Goal: Task Accomplishment & Management: Manage account settings

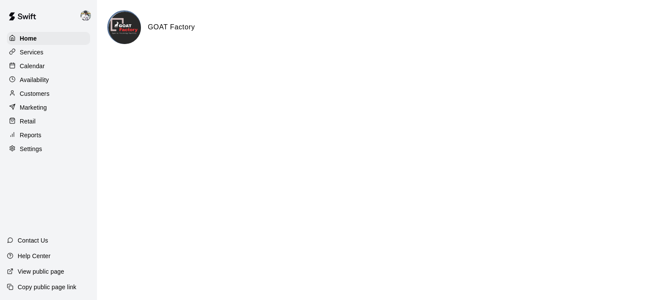
click at [30, 68] on p "Calendar" at bounding box center [32, 66] width 25 height 9
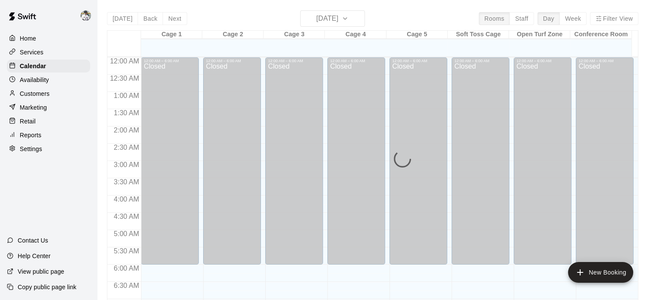
scroll to position [549, 0]
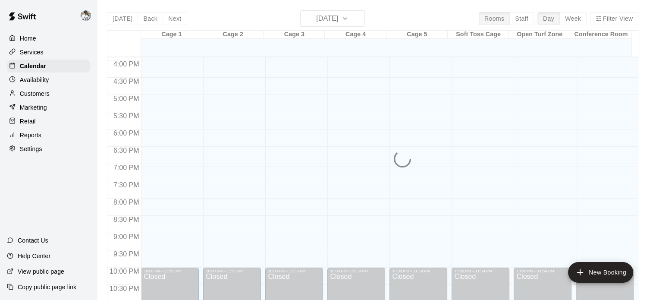
click at [345, 17] on div "[DATE] Back [DATE][DATE] Rooms Staff Day Week Filter View Cage 1 11 Mon Cage 2 …" at bounding box center [372, 160] width 531 height 300
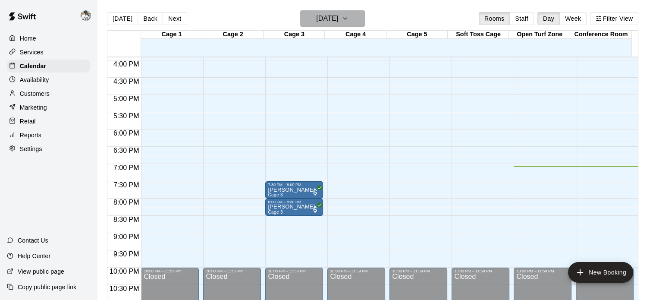
click at [338, 16] on h6 "[DATE]" at bounding box center [327, 19] width 22 height 12
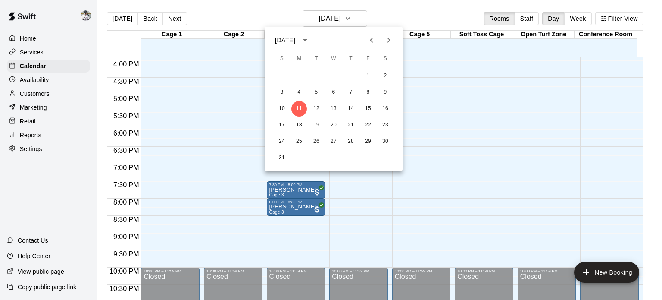
click at [391, 41] on icon "Next month" at bounding box center [389, 40] width 10 height 10
click at [333, 122] on button "22" at bounding box center [334, 125] width 16 height 16
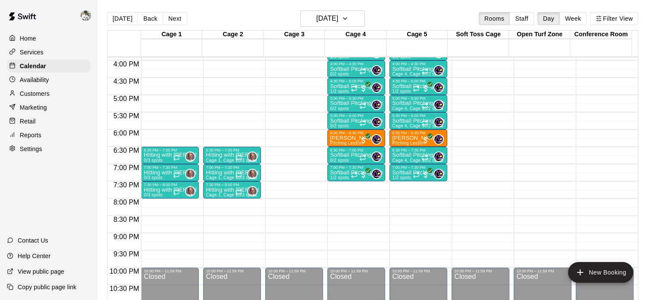
click at [338, 138] on p "[PERSON_NAME]" at bounding box center [353, 138] width 47 height 0
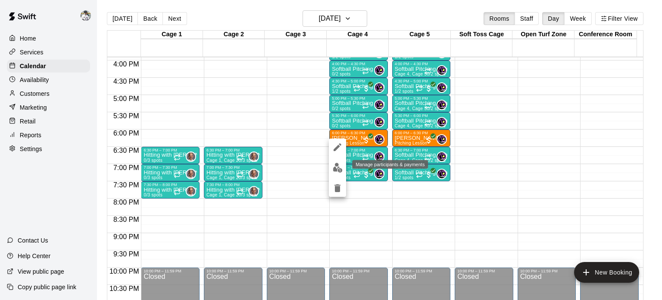
click at [338, 168] on img "edit" at bounding box center [338, 168] width 10 height 10
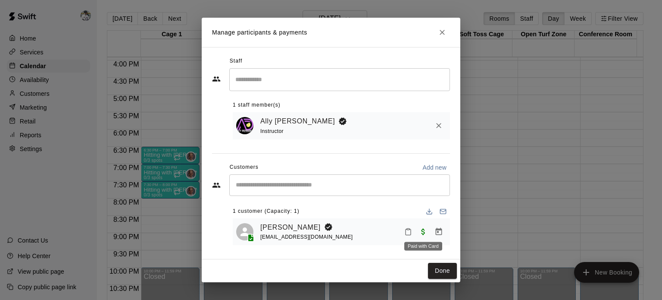
click at [421, 231] on span "Paid with Card" at bounding box center [424, 230] width 16 height 7
click at [312, 226] on link "[PERSON_NAME]" at bounding box center [290, 227] width 60 height 11
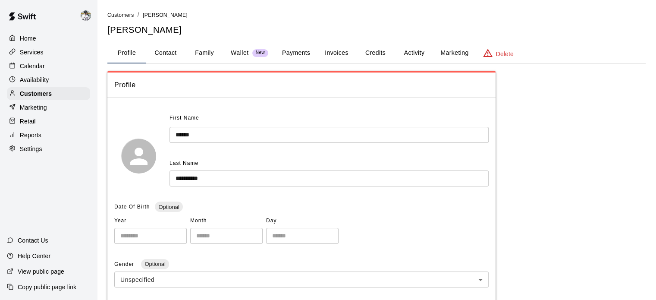
click at [308, 61] on button "Payments" at bounding box center [296, 53] width 42 height 21
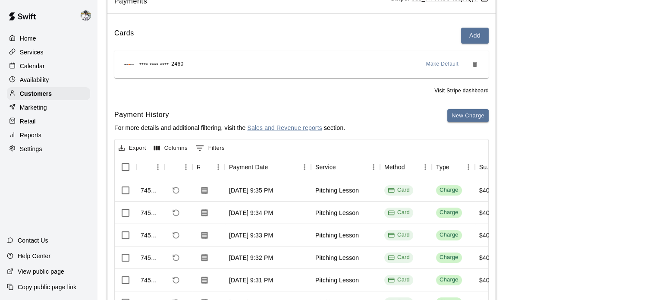
scroll to position [135, 0]
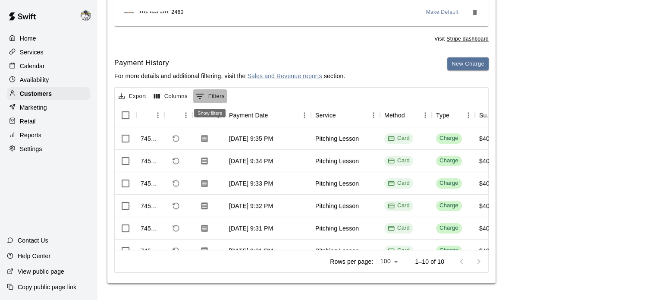
click at [222, 97] on button "0 Filters" at bounding box center [210, 96] width 34 height 14
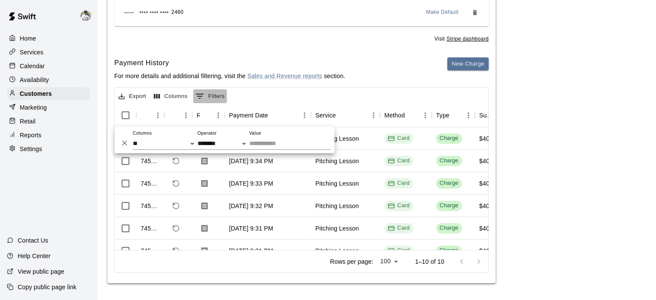
click at [222, 97] on button "0 Filters" at bounding box center [210, 96] width 34 height 14
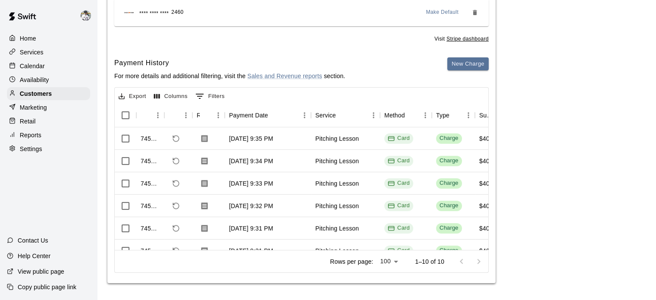
click at [177, 97] on button "Columns" at bounding box center [171, 96] width 38 height 13
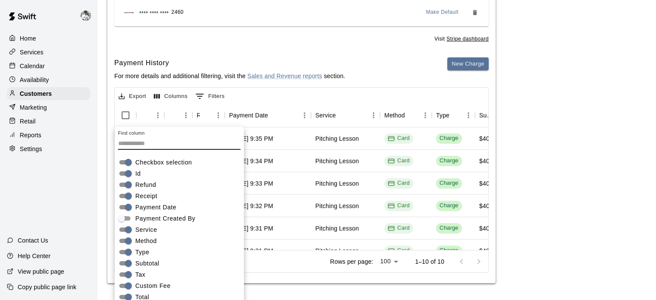
scroll to position [156, 0]
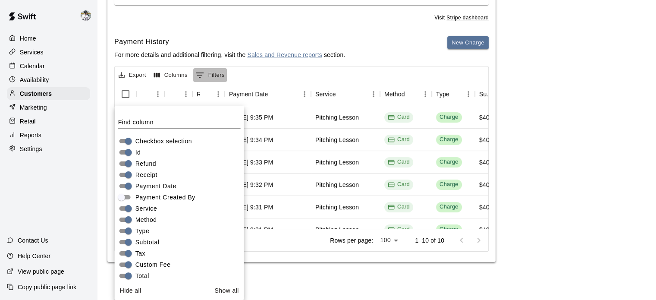
click at [217, 80] on button "0 Filters" at bounding box center [210, 75] width 34 height 14
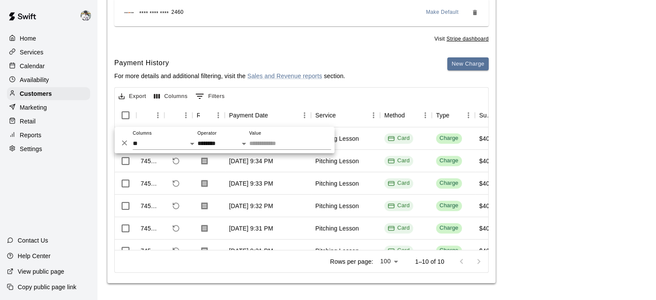
click at [219, 72] on p "For more details and additional filtering, visit the Sales and Revenue reports …" at bounding box center [229, 76] width 231 height 9
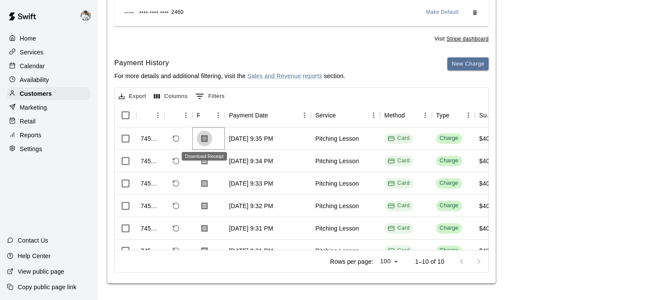
click at [207, 138] on icon "Download Receipt" at bounding box center [204, 137] width 6 height 7
click at [177, 141] on icon "Refund payment" at bounding box center [176, 138] width 8 height 8
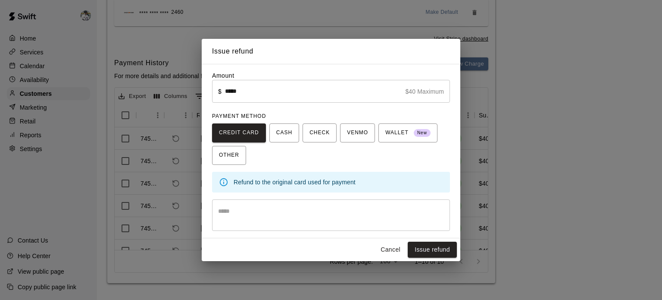
click at [359, 212] on textarea at bounding box center [331, 214] width 226 height 17
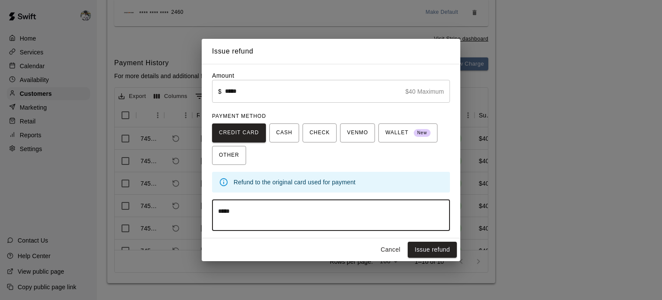
type textarea "*****"
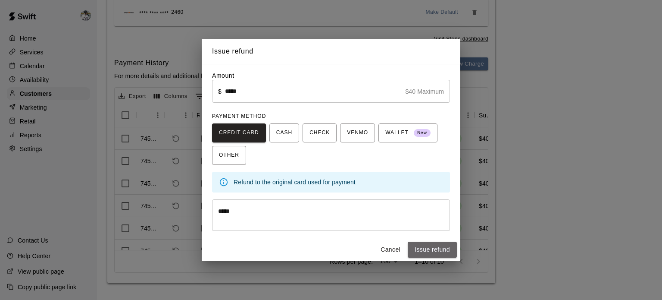
click at [422, 251] on button "Issue refund" at bounding box center [432, 249] width 49 height 16
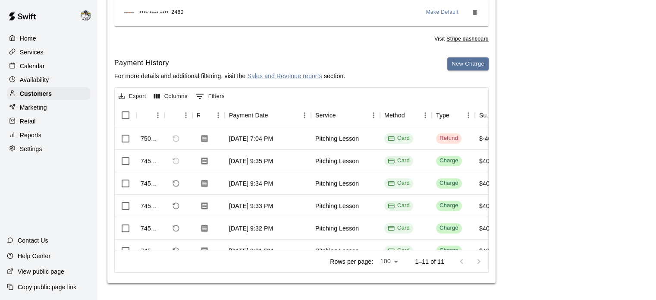
click at [31, 72] on div "Calendar" at bounding box center [48, 65] width 83 height 13
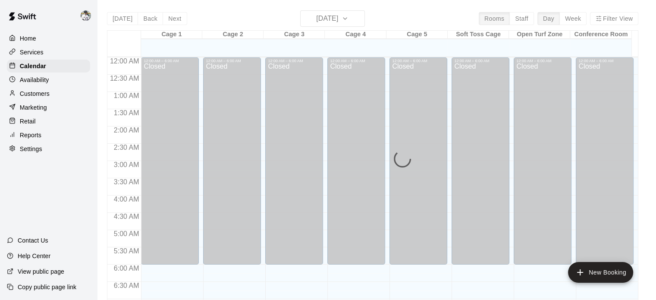
scroll to position [549, 0]
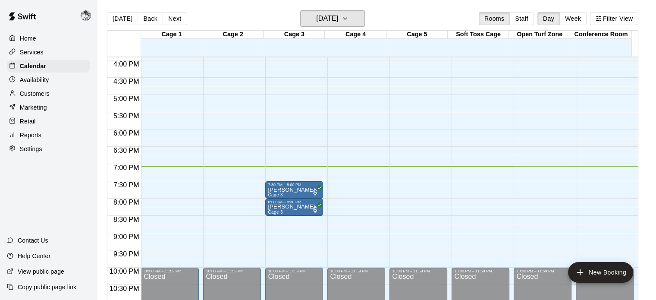
click at [318, 17] on h6 "[DATE]" at bounding box center [327, 19] width 22 height 12
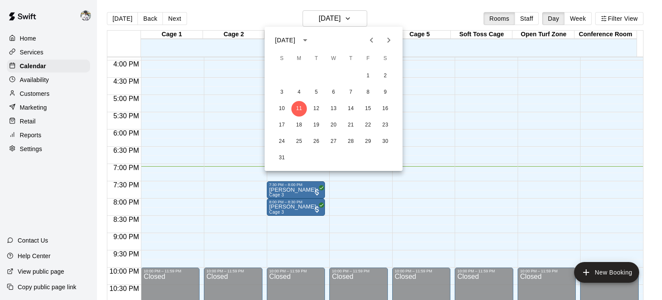
click at [394, 41] on icon "Next month" at bounding box center [389, 40] width 10 height 10
click at [335, 119] on button "22" at bounding box center [334, 125] width 16 height 16
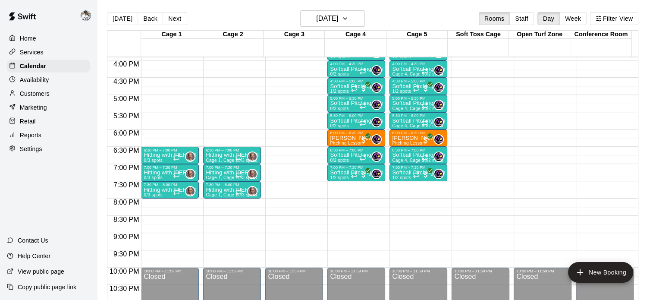
click at [370, 134] on div "0" at bounding box center [370, 139] width 22 height 10
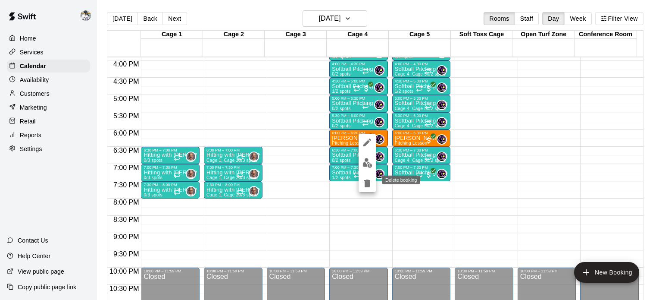
click at [366, 182] on icon "delete" at bounding box center [367, 183] width 6 height 8
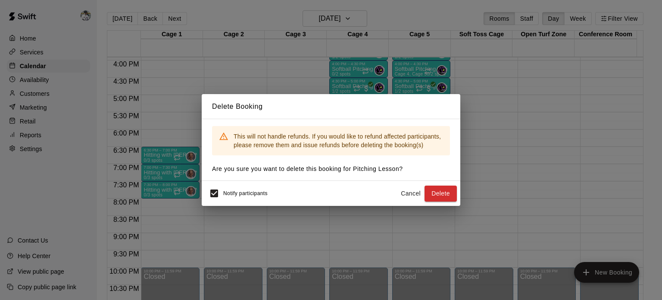
click at [434, 191] on button "Delete" at bounding box center [441, 193] width 32 height 16
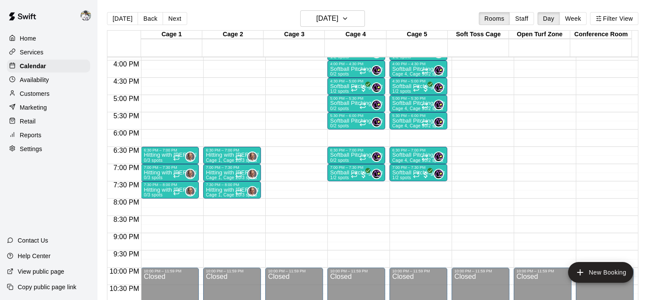
click at [40, 51] on p "Services" at bounding box center [32, 52] width 24 height 9
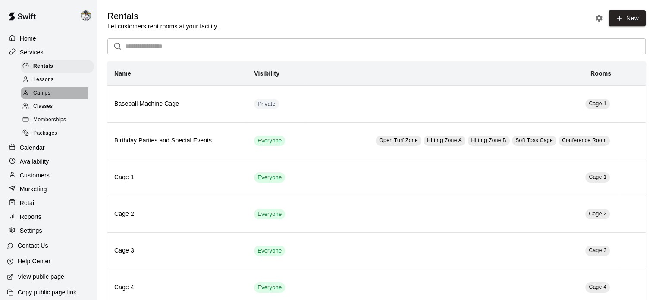
click at [44, 96] on span "Camps" at bounding box center [41, 93] width 17 height 9
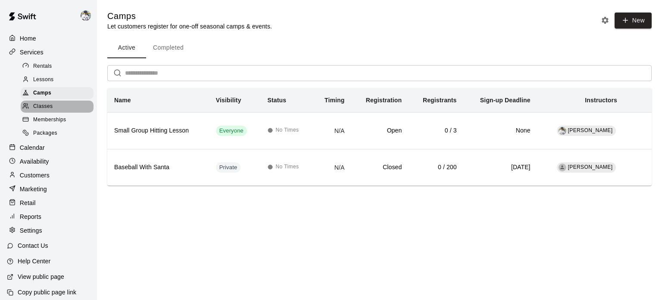
click at [60, 113] on div "Classes" at bounding box center [57, 106] width 73 height 12
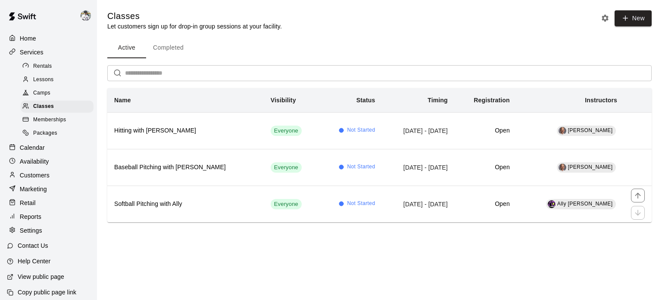
click at [141, 199] on h6 "Softball Pitching with Ally" at bounding box center [185, 203] width 143 height 9
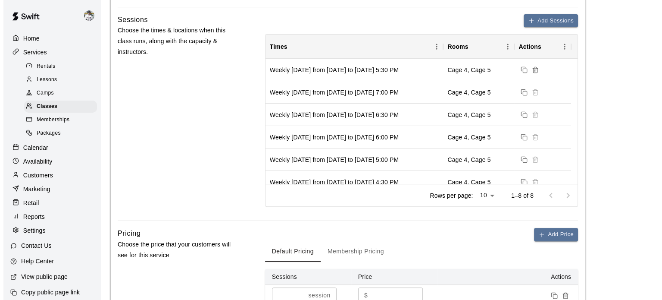
scroll to position [312, 0]
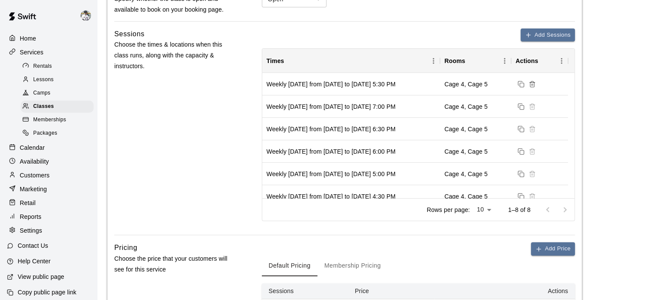
click at [541, 34] on button "Add Sessions" at bounding box center [547, 34] width 54 height 13
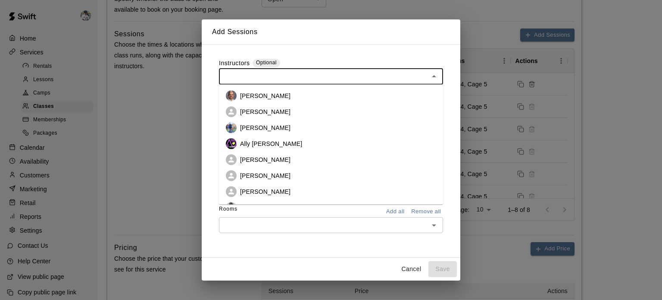
click at [288, 79] on input "text" at bounding box center [324, 76] width 205 height 11
click at [259, 143] on p "Ally [PERSON_NAME]" at bounding box center [271, 143] width 62 height 9
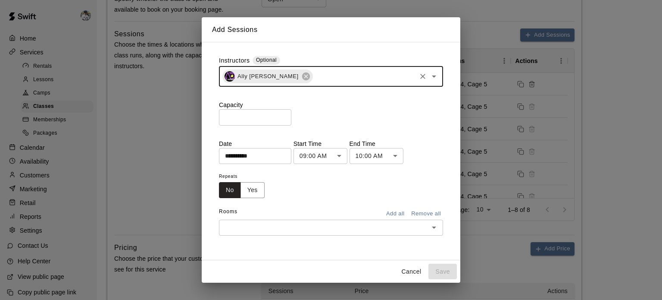
click at [291, 116] on input "*" at bounding box center [255, 117] width 72 height 16
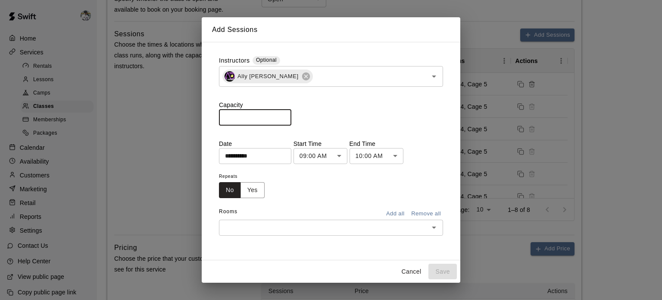
type input "*"
click at [291, 116] on input "*" at bounding box center [255, 117] width 72 height 16
click at [255, 153] on input "**********" at bounding box center [252, 156] width 66 height 16
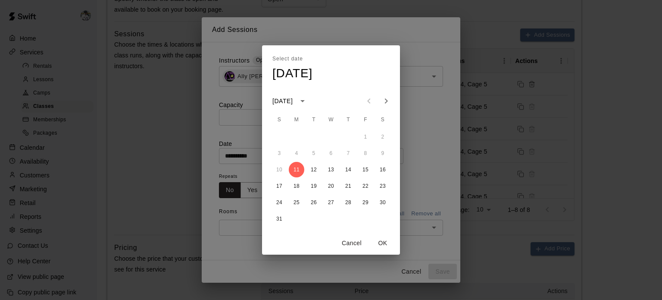
click at [385, 102] on icon "Next month" at bounding box center [386, 101] width 10 height 10
click at [329, 184] on button "22" at bounding box center [331, 186] width 16 height 16
type input "**********"
click at [376, 243] on button "OK" at bounding box center [383, 243] width 28 height 16
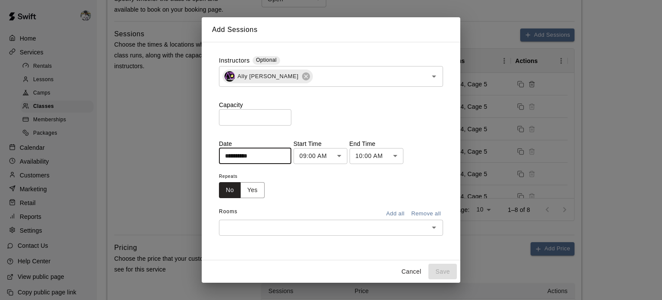
click at [333, 162] on body "**********" at bounding box center [331, 271] width 662 height 1166
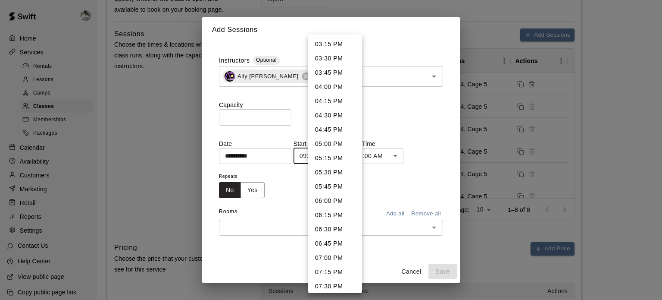
scroll to position [888, 0]
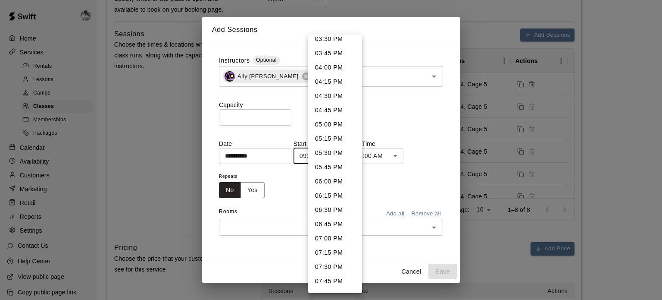
click at [332, 181] on li "06:00 PM" at bounding box center [335, 181] width 54 height 14
type input "********"
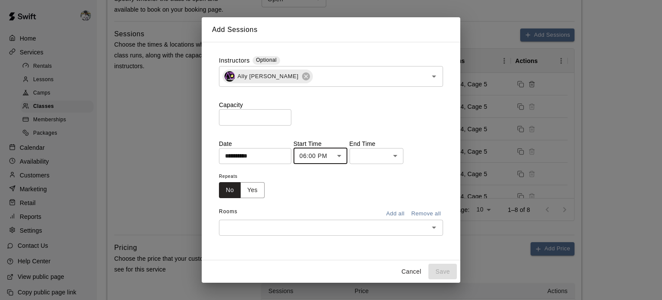
click at [400, 158] on body "**********" at bounding box center [331, 271] width 662 height 1166
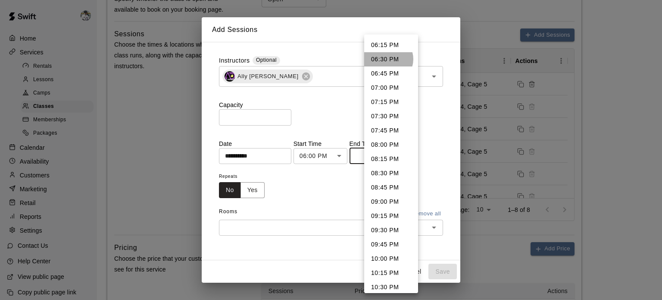
click at [388, 59] on li "06:30 PM" at bounding box center [391, 59] width 54 height 14
type input "********"
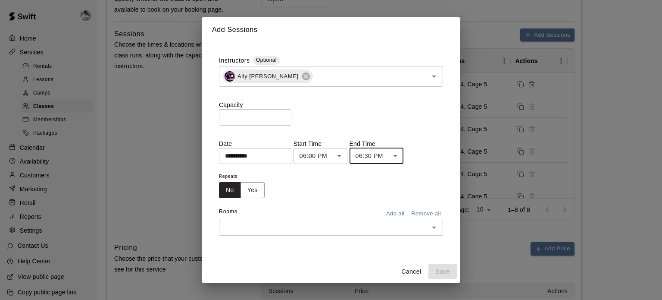
click at [241, 223] on input "text" at bounding box center [324, 227] width 205 height 11
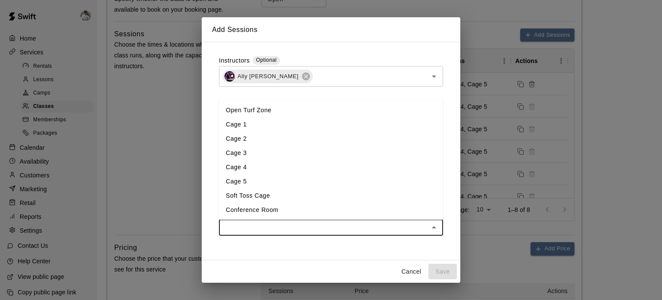
click at [244, 166] on li "Cage 4" at bounding box center [331, 167] width 224 height 14
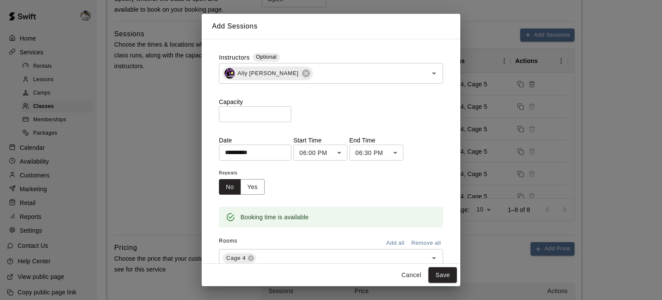
click at [263, 263] on div "Cancel Save" at bounding box center [331, 274] width 259 height 23
click at [269, 256] on input "text" at bounding box center [336, 258] width 158 height 11
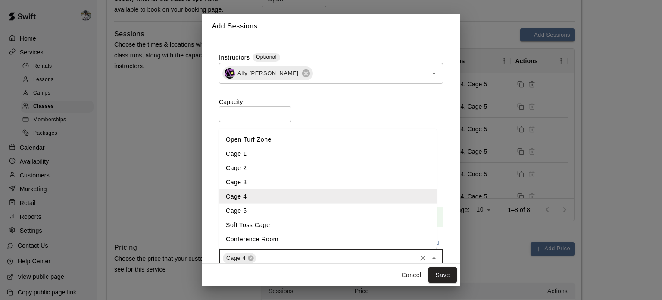
click at [256, 208] on li "Cage 5" at bounding box center [328, 210] width 218 height 14
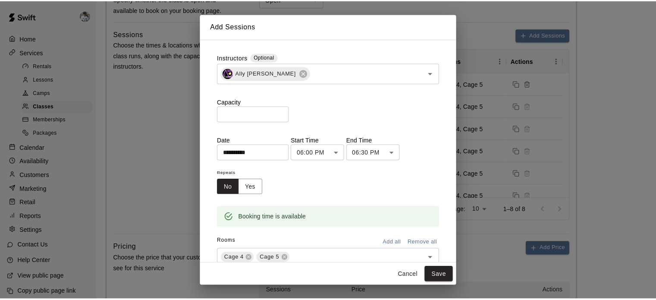
scroll to position [28, 0]
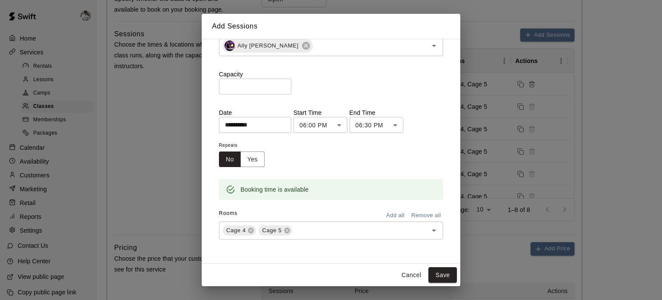
click at [435, 275] on button "Save" at bounding box center [442, 275] width 28 height 16
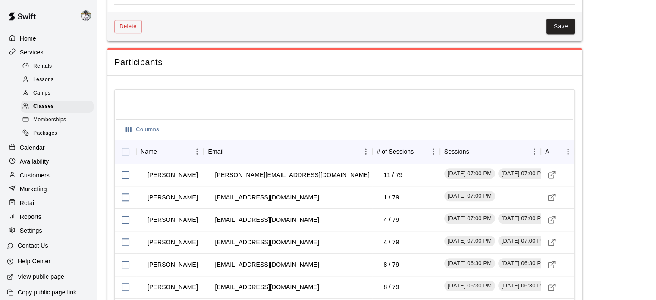
scroll to position [503, 0]
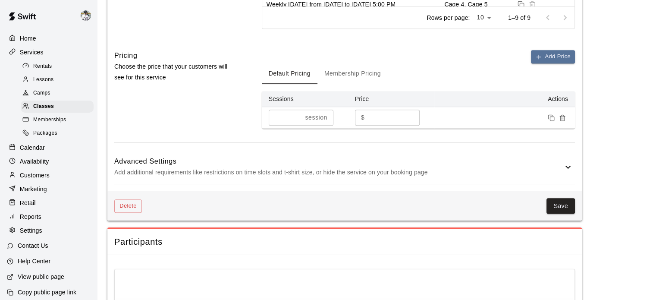
click at [565, 205] on button "Save" at bounding box center [560, 206] width 28 height 16
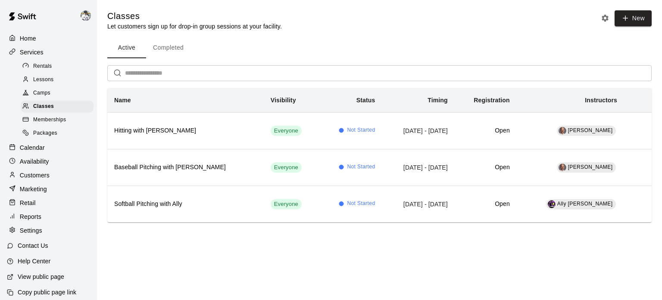
click at [31, 38] on p "Home" at bounding box center [28, 38] width 16 height 9
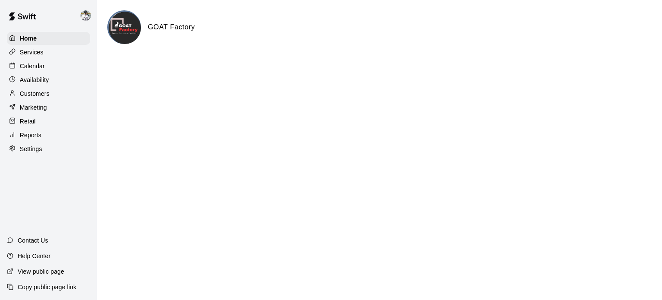
click at [34, 70] on p "Calendar" at bounding box center [32, 66] width 25 height 9
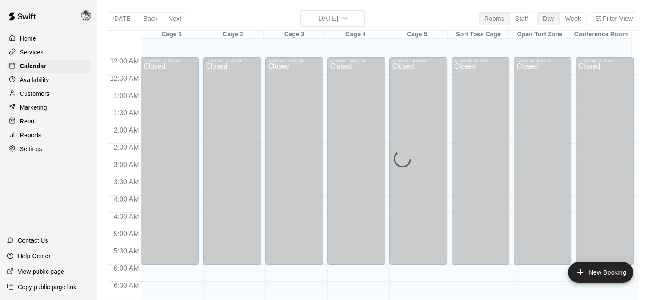
scroll to position [549, 0]
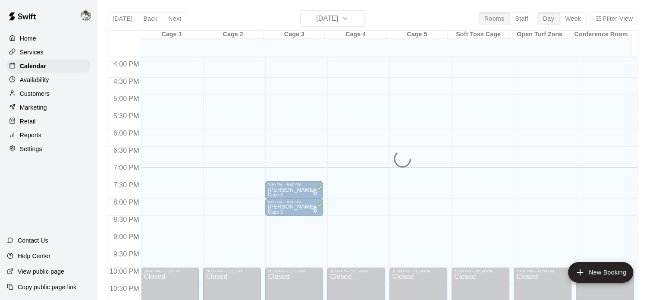
click at [320, 16] on div "[DATE] Back [DATE][DATE] Rooms Staff Day Week Filter View Cage 1 11 Mon Cage 2 …" at bounding box center [372, 160] width 531 height 300
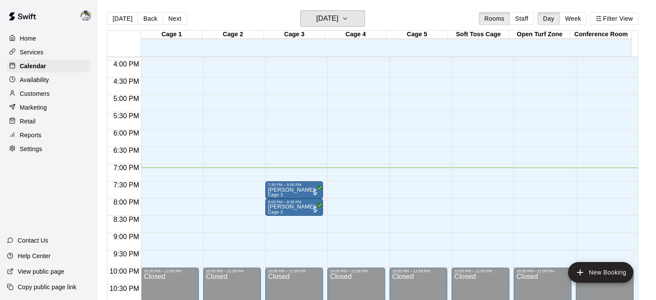
click at [320, 16] on h6 "[DATE]" at bounding box center [327, 19] width 22 height 12
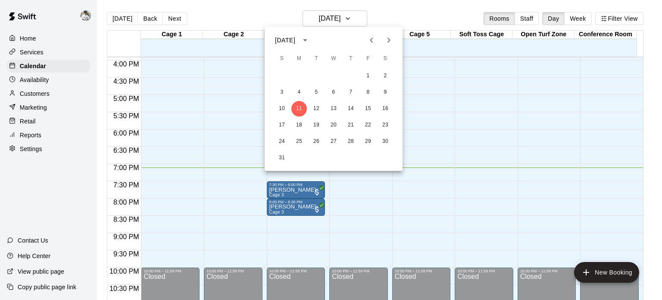
click at [391, 41] on icon "Next month" at bounding box center [389, 40] width 10 height 10
click at [336, 124] on button "22" at bounding box center [334, 125] width 16 height 16
